Goal: Task Accomplishment & Management: Manage account settings

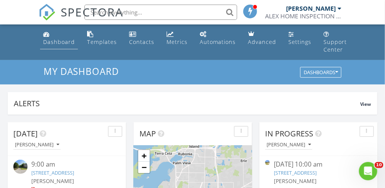
click at [48, 37] on link "Dashboard" at bounding box center [59, 38] width 38 height 22
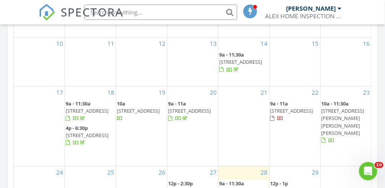
scroll to position [469, 0]
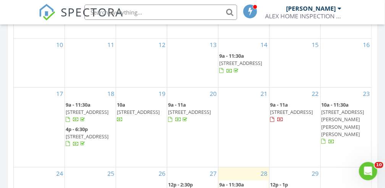
click at [294, 108] on span "2406 10th St W, Bradenton 34205" at bounding box center [291, 111] width 43 height 7
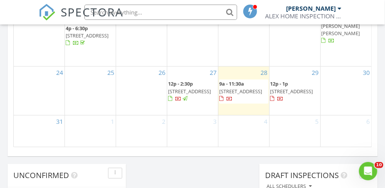
scroll to position [568, 0]
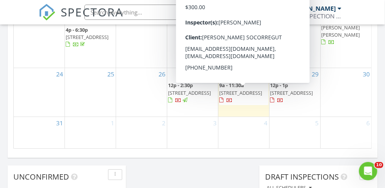
click at [238, 96] on span "[STREET_ADDRESS]" at bounding box center [240, 92] width 43 height 7
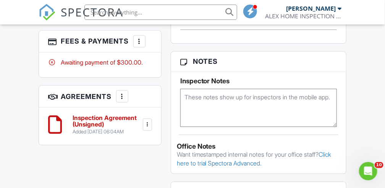
click at [88, 66] on div "Awaiting payment of $300.00." at bounding box center [100, 62] width 104 height 8
click at [137, 45] on div at bounding box center [140, 41] width 8 height 8
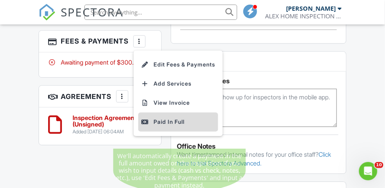
click at [155, 126] on div "Paid In Full" at bounding box center [178, 121] width 74 height 9
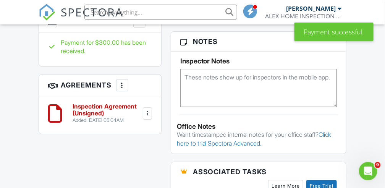
click at [146, 117] on div at bounding box center [148, 114] width 8 height 8
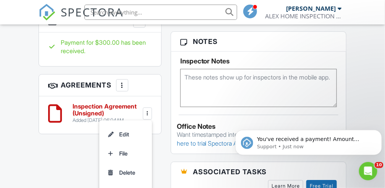
click at [80, 116] on h6 "Inspection Agreement (Unsigned)" at bounding box center [107, 109] width 69 height 13
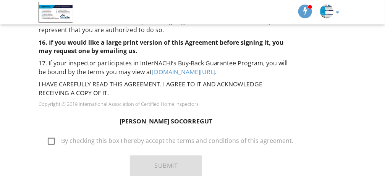
scroll to position [947, 0]
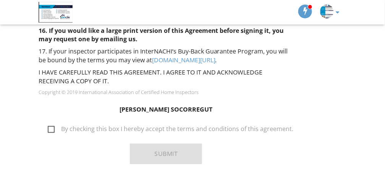
click at [49, 125] on label "By checking this box I hereby accept the terms and conditions of this agreement." at bounding box center [171, 130] width 246 height 10
click at [48, 123] on input "By checking this box I hereby accept the terms and conditions of this agreement." at bounding box center [45, 125] width 5 height 5
checkbox input "true"
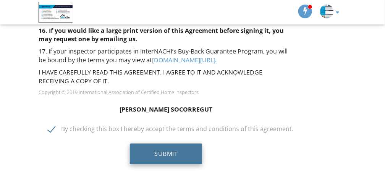
click at [147, 144] on button "Submit" at bounding box center [166, 154] width 72 height 21
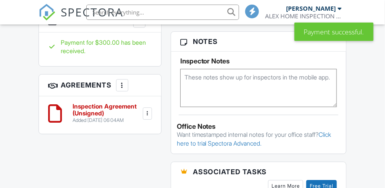
scroll to position [524, 0]
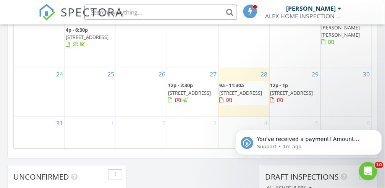
click at [181, 98] on div at bounding box center [178, 101] width 6 height 6
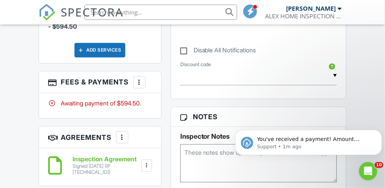
click at [141, 86] on div at bounding box center [140, 82] width 8 height 8
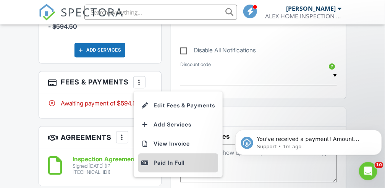
click at [175, 167] on div "Paid In Full" at bounding box center [178, 162] width 74 height 9
